Goal: Task Accomplishment & Management: Manage account settings

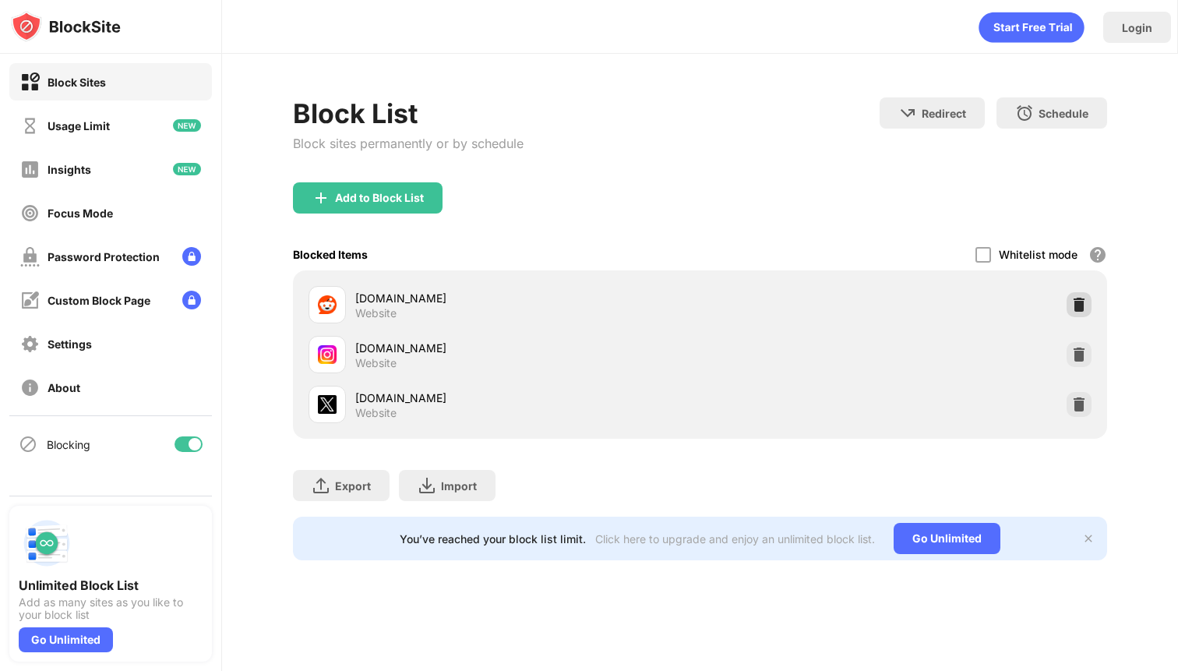
click at [1075, 299] on img at bounding box center [1079, 305] width 16 height 16
